Goal: Information Seeking & Learning: Stay updated

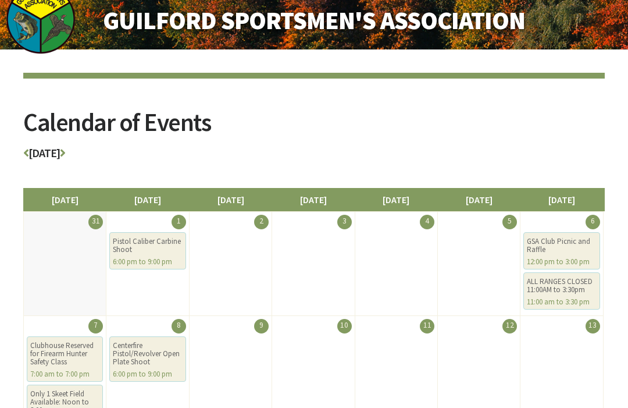
scroll to position [24, 0]
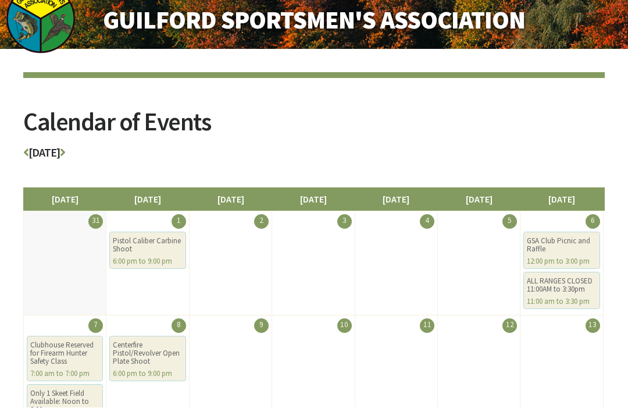
click at [105, 156] on h3 "September 2025" at bounding box center [313, 155] width 581 height 17
click at [106, 158] on h3 "September 2025" at bounding box center [313, 155] width 581 height 17
click at [65, 154] on icon at bounding box center [62, 153] width 5 height 12
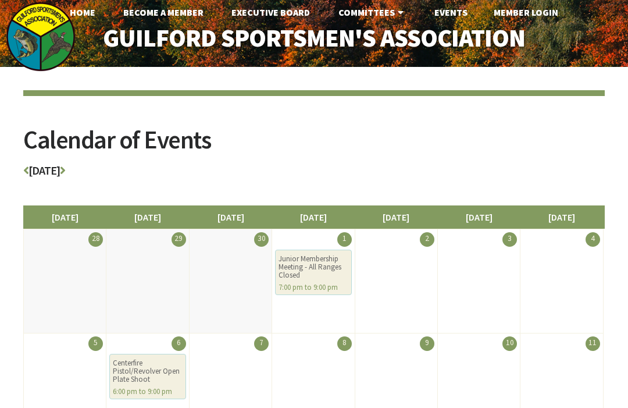
scroll to position [7, 0]
click at [27, 170] on icon at bounding box center [25, 171] width 5 height 12
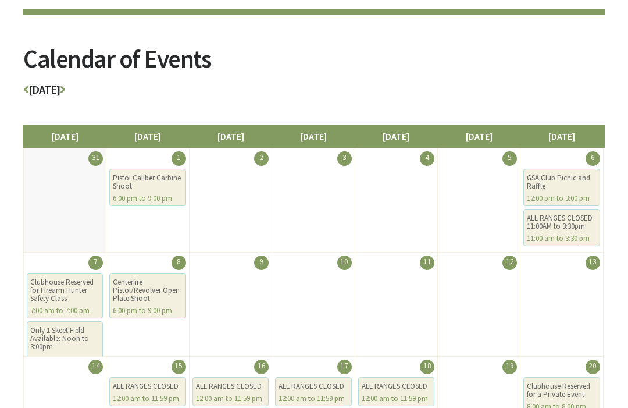
scroll to position [80, 0]
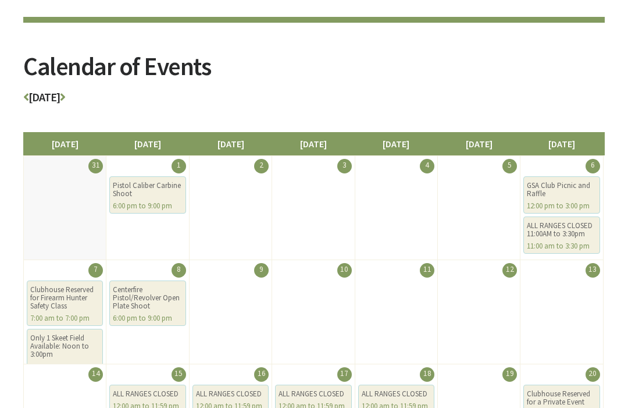
click at [65, 101] on icon at bounding box center [62, 97] width 5 height 12
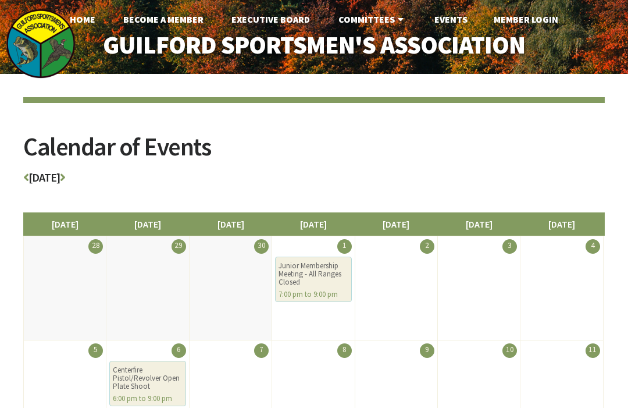
click at [27, 176] on icon at bounding box center [25, 178] width 5 height 12
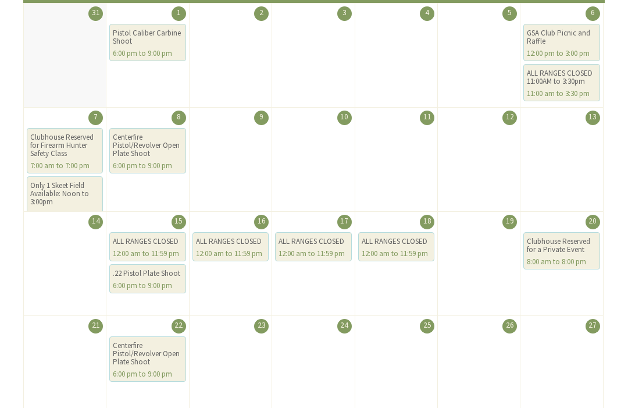
scroll to position [232, 0]
